Goal: Information Seeking & Learning: Learn about a topic

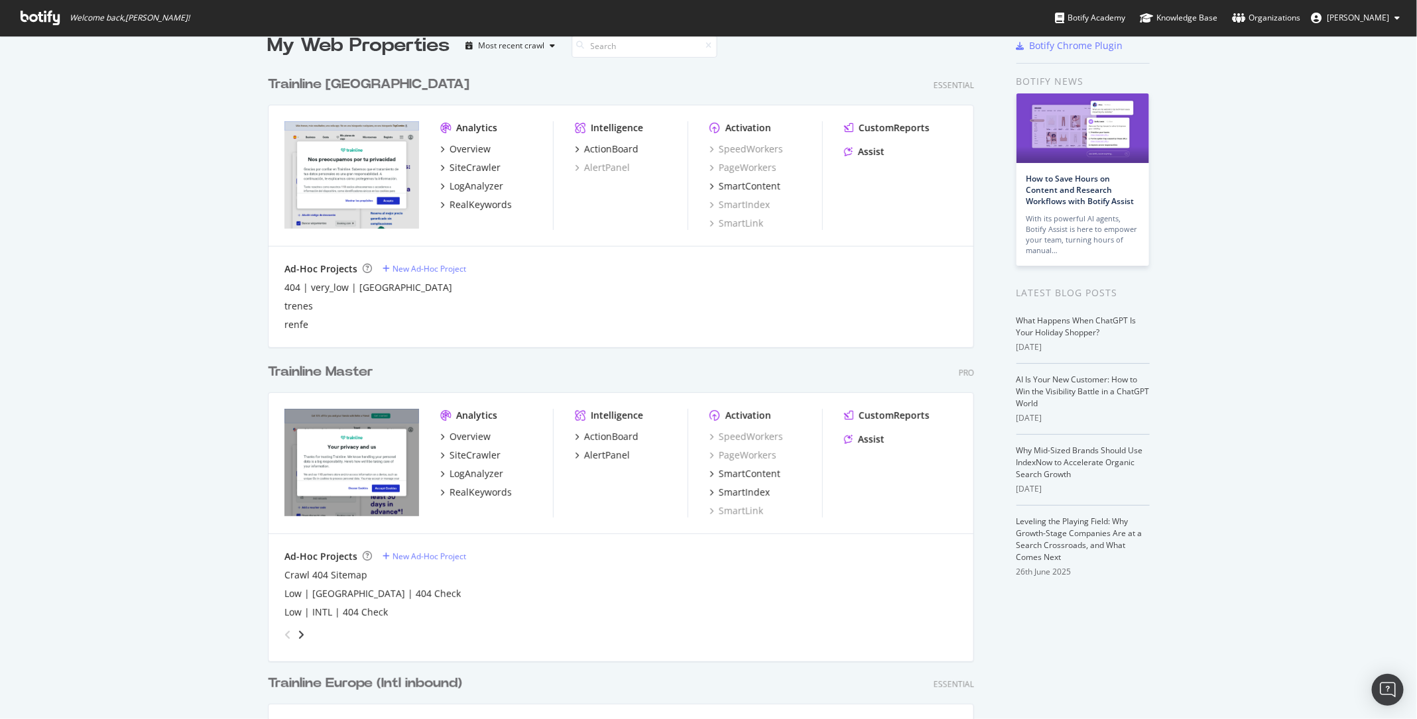
scroll to position [61, 0]
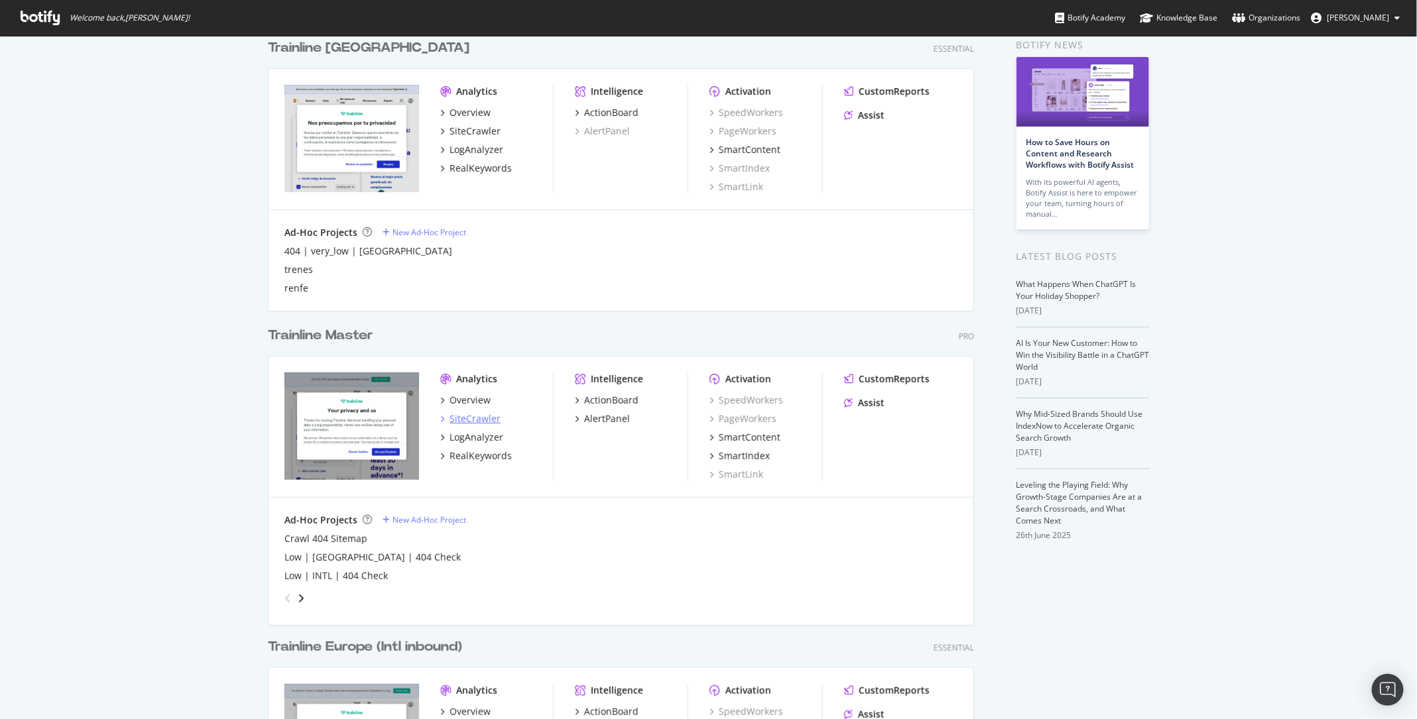
click at [479, 423] on div "SiteCrawler" at bounding box center [475, 418] width 51 height 13
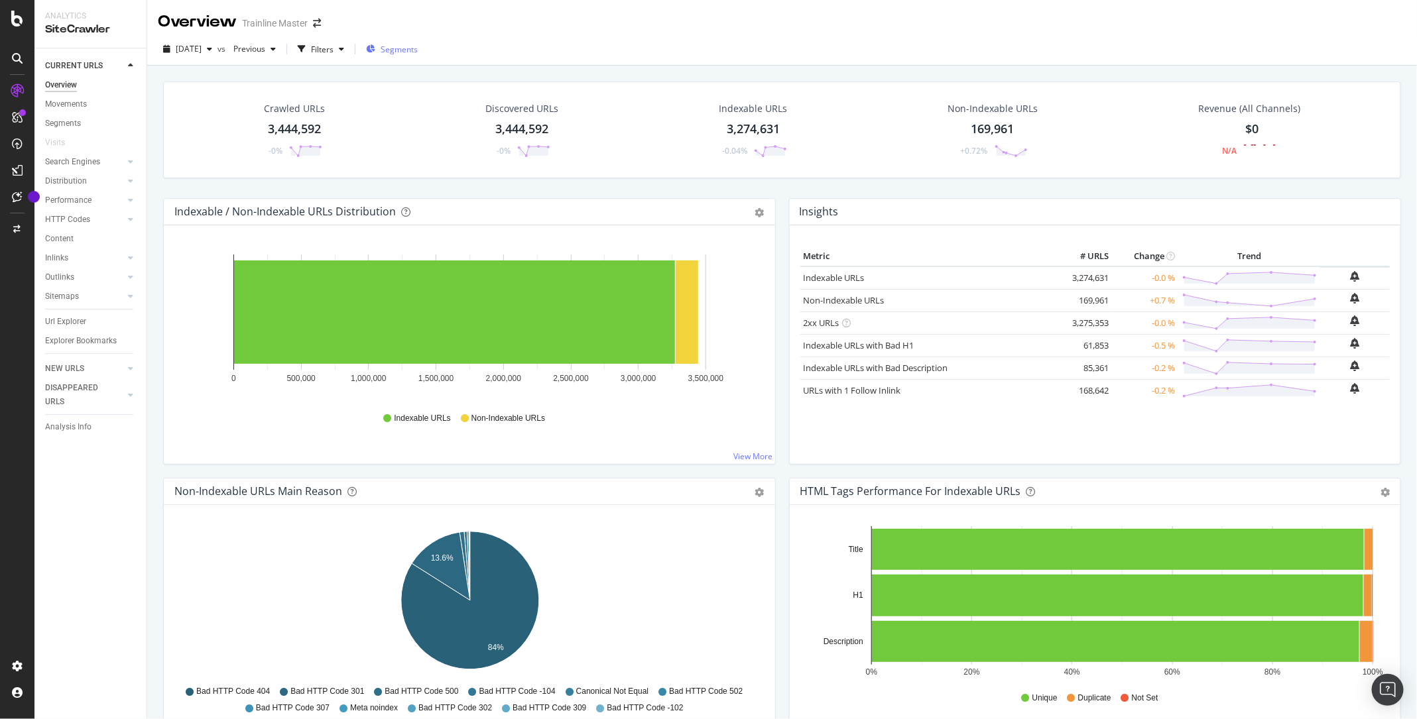
click at [418, 51] on span "Segments" at bounding box center [399, 49] width 37 height 11
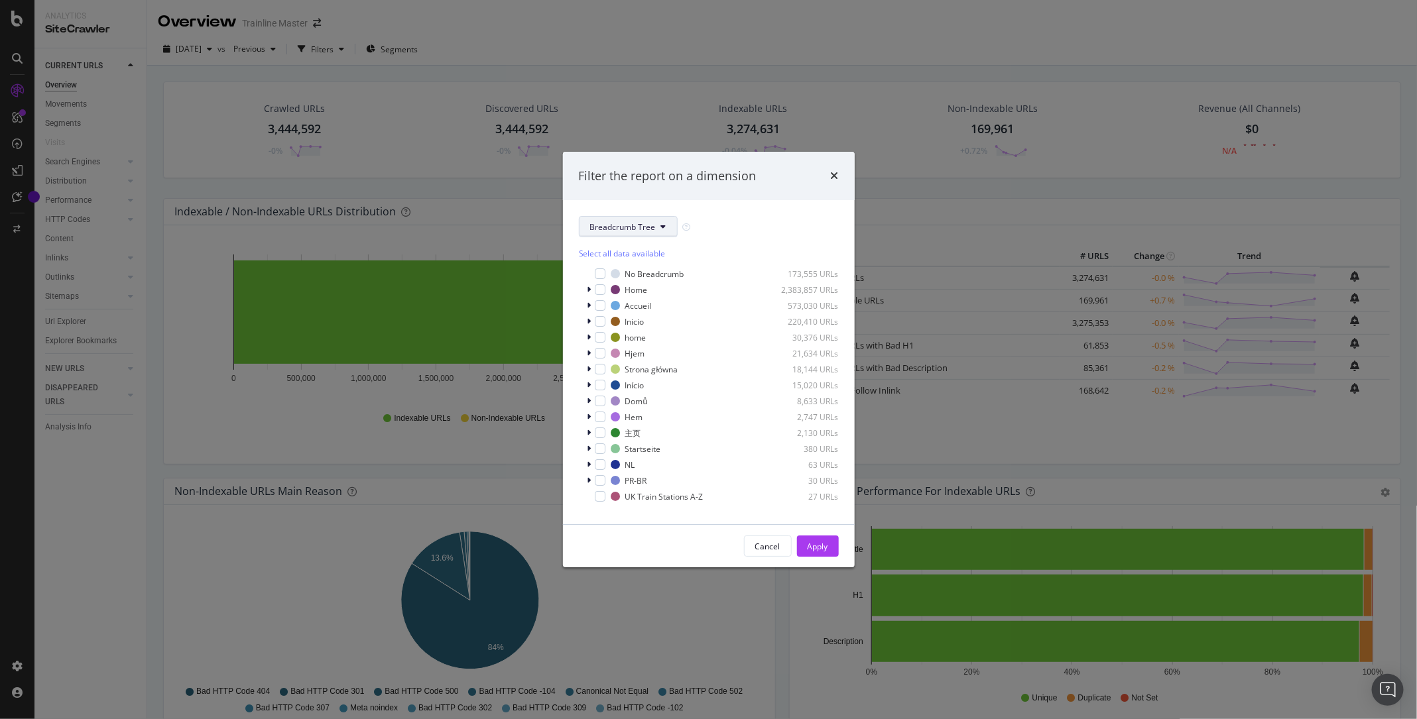
click at [628, 232] on span "Breadcrumb Tree" at bounding box center [623, 226] width 66 height 11
click at [623, 297] on span "pagetype-combined" at bounding box center [633, 299] width 86 height 12
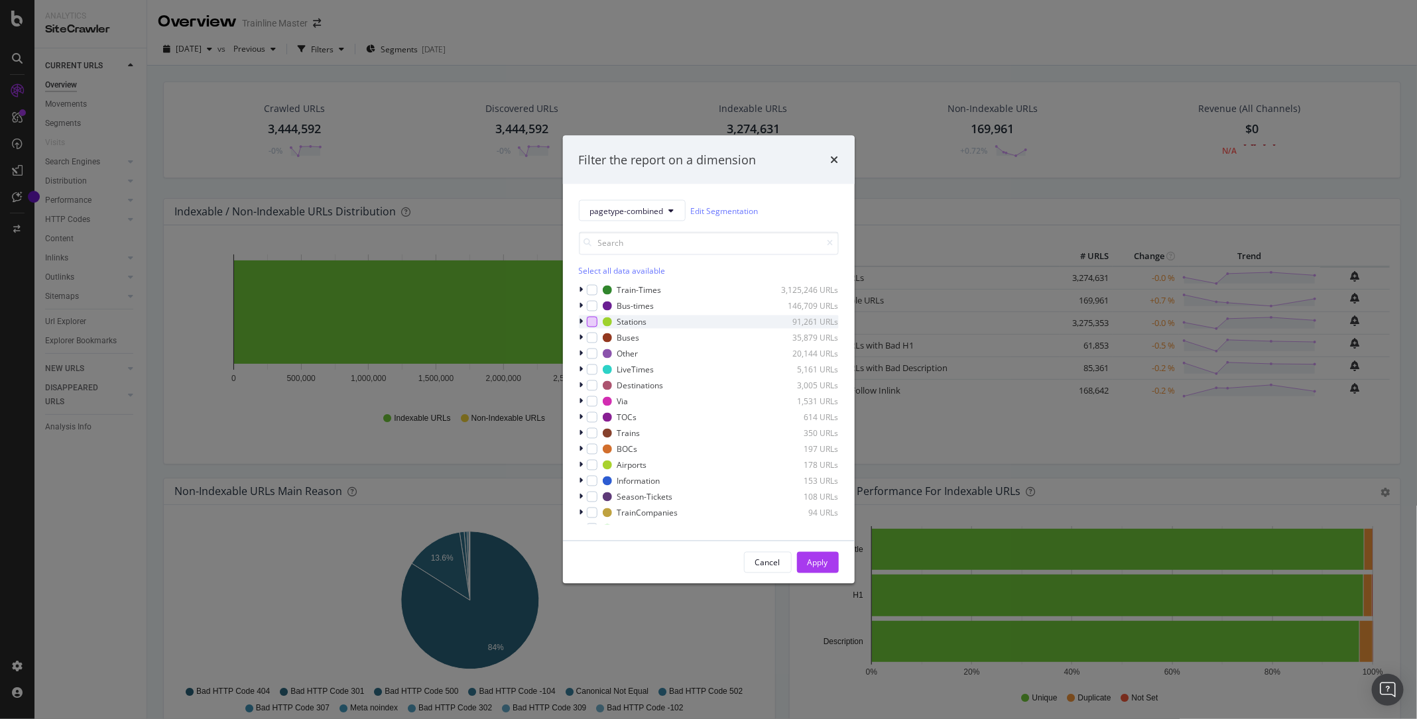
click at [593, 323] on div "modal" at bounding box center [592, 322] width 11 height 11
click at [836, 161] on icon "times" at bounding box center [835, 159] width 8 height 11
